Goal: Check status: Check status

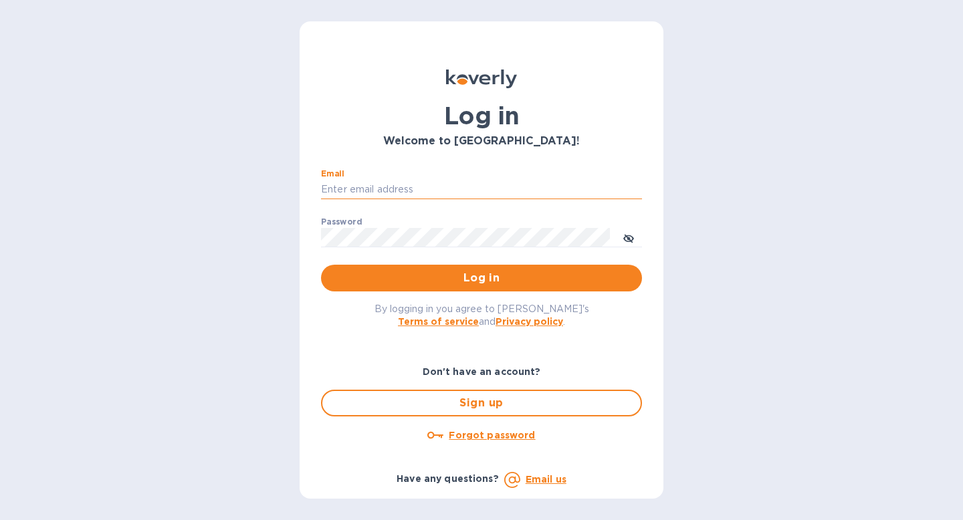
click at [458, 184] on input "Email" at bounding box center [481, 190] width 321 height 20
type input "ymegahed@3sixtydental.com"
click at [472, 279] on span "Log in" at bounding box center [482, 278] width 300 height 16
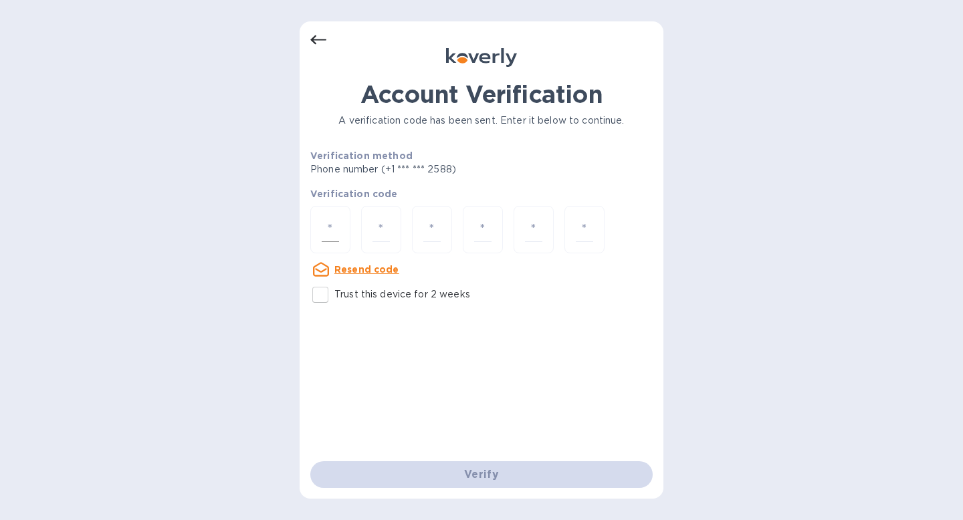
click at [320, 230] on div at bounding box center [330, 229] width 40 height 47
click at [316, 282] on input "Trust this device for 2 weeks" at bounding box center [320, 295] width 28 height 28
checkbox input "true"
click at [328, 224] on input "number" at bounding box center [330, 229] width 17 height 25
type input "3"
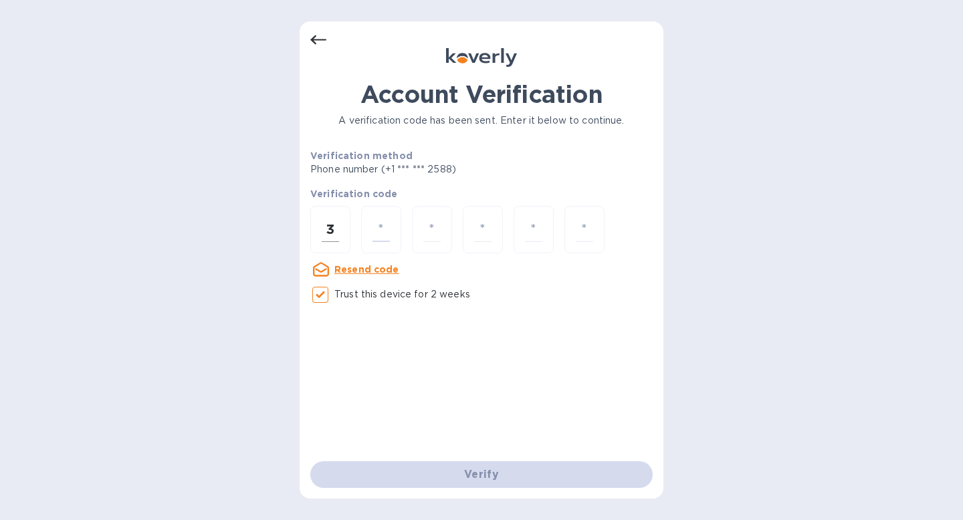
type input "8"
type input "3"
type input "8"
type input "2"
type input "0"
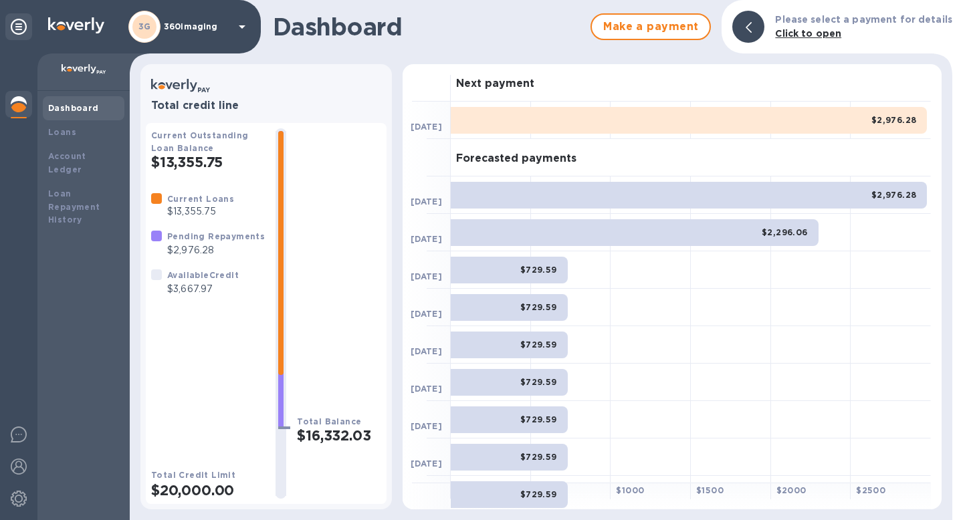
click at [211, 296] on p "$3,667.97" at bounding box center [203, 289] width 72 height 14
click at [183, 246] on p "$2,976.28" at bounding box center [216, 250] width 98 height 14
click at [183, 247] on p "$2,976.28" at bounding box center [216, 250] width 98 height 14
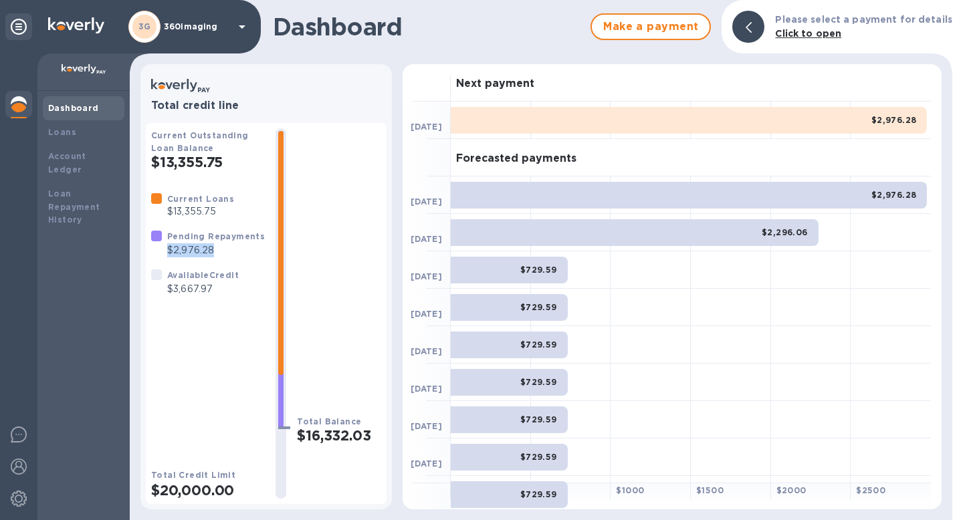
click at [183, 247] on p "$2,976.28" at bounding box center [216, 250] width 98 height 14
